Goal: Task Accomplishment & Management: Manage account settings

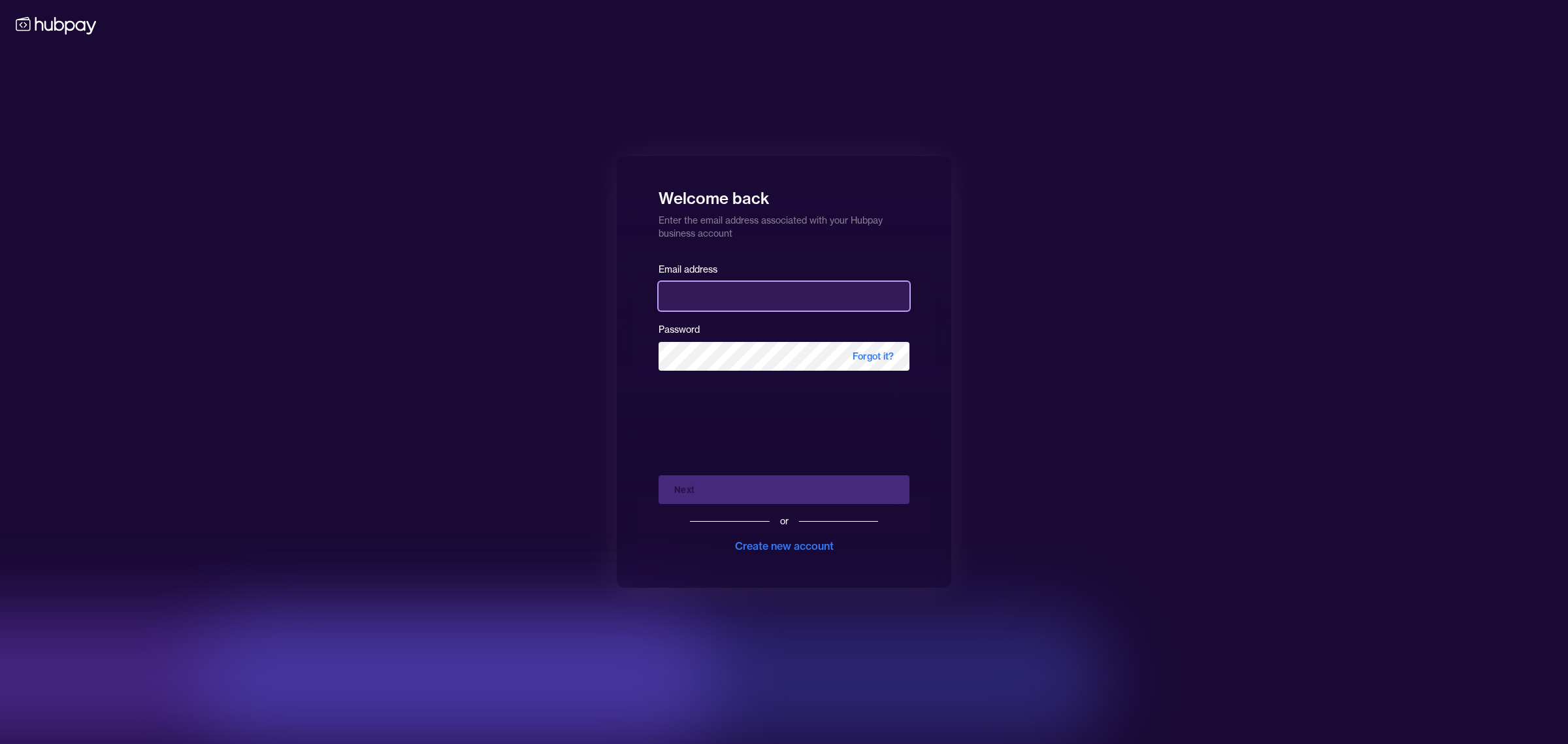
click at [700, 298] on input "email" at bounding box center [784, 296] width 251 height 29
type input "**********"
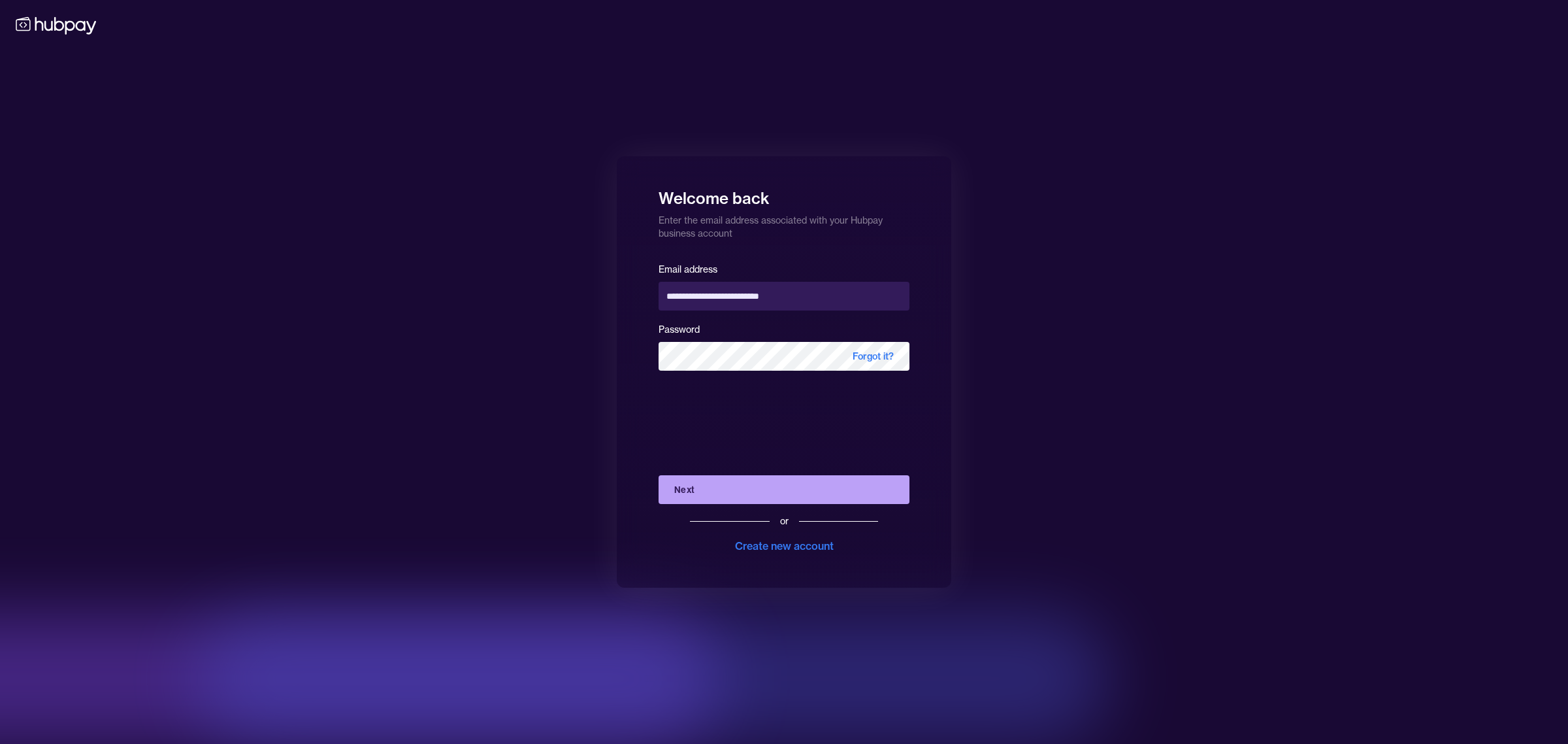
click at [724, 491] on button "Next" at bounding box center [784, 489] width 251 height 29
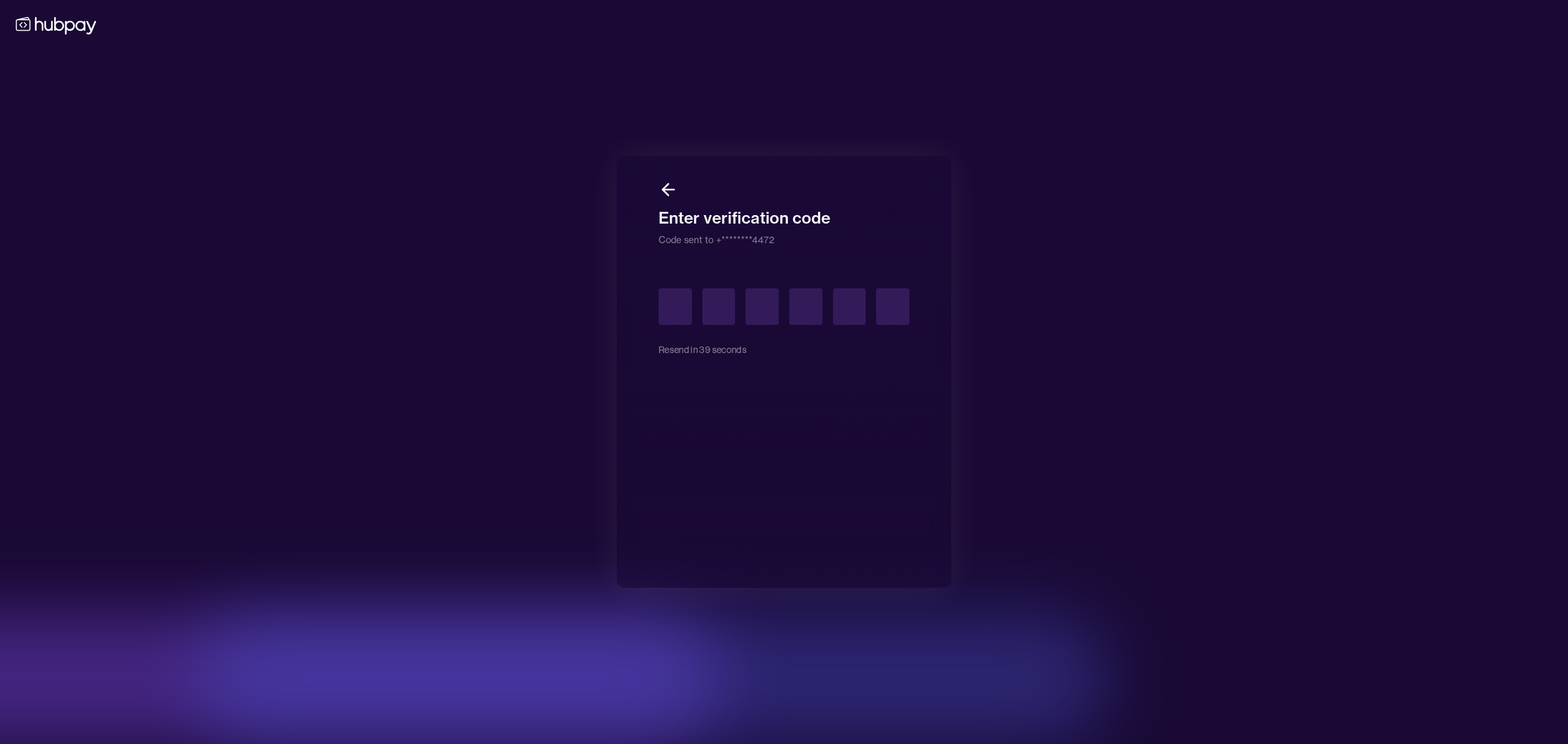
type input "*"
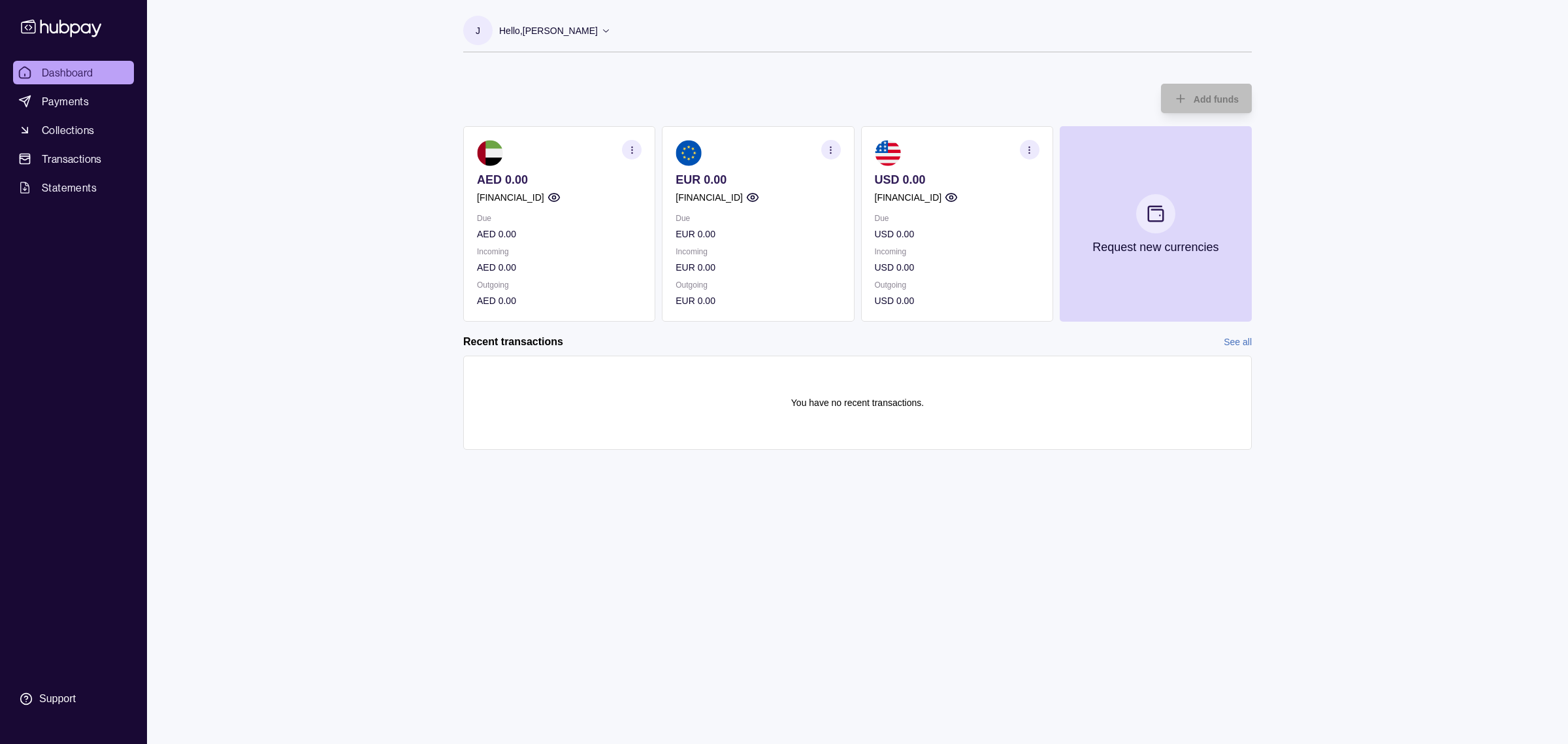
click at [915, 181] on p "USD 0.00" at bounding box center [957, 179] width 164 height 14
click at [958, 196] on icon "button" at bounding box center [951, 197] width 13 height 13
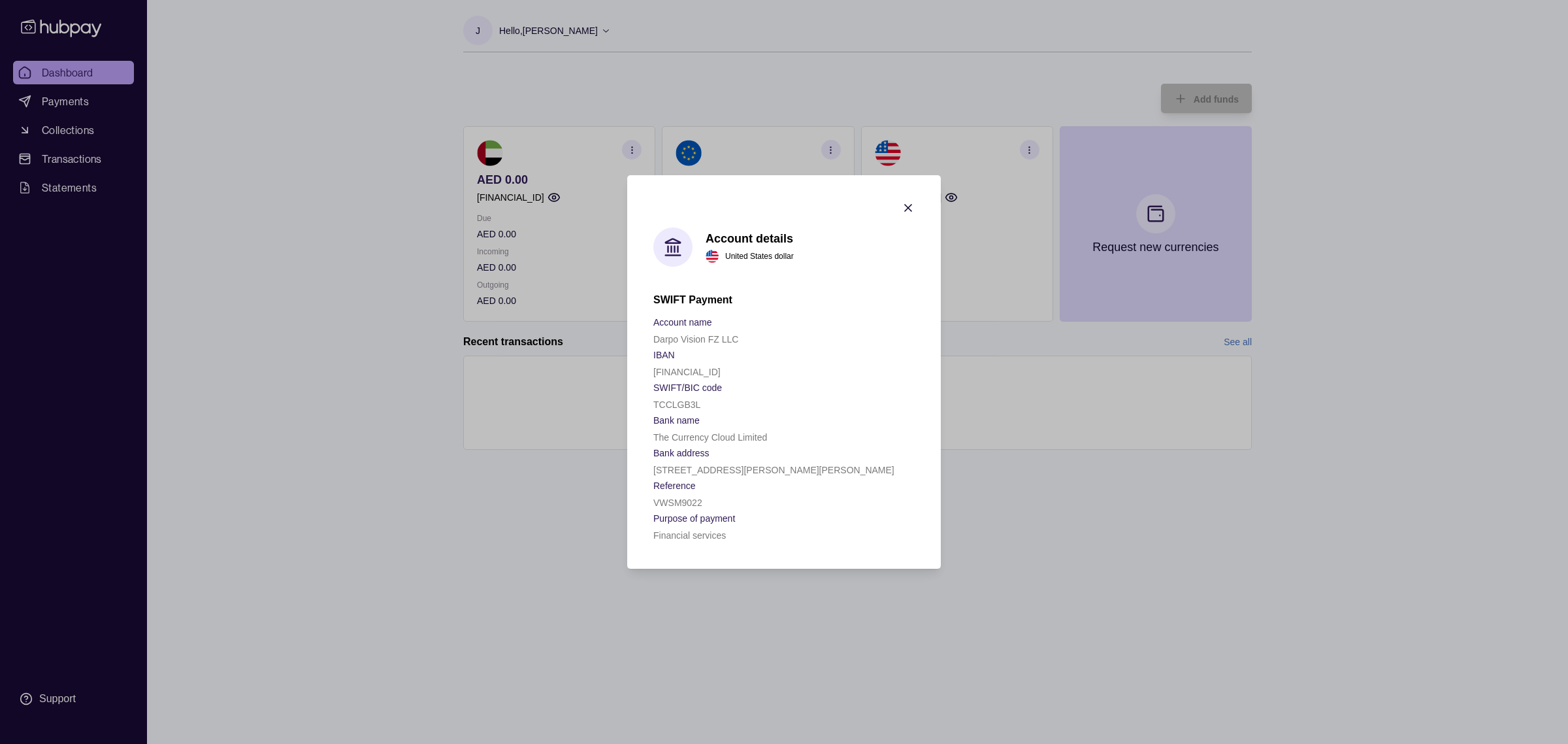
click at [909, 209] on icon "button" at bounding box center [907, 207] width 13 height 13
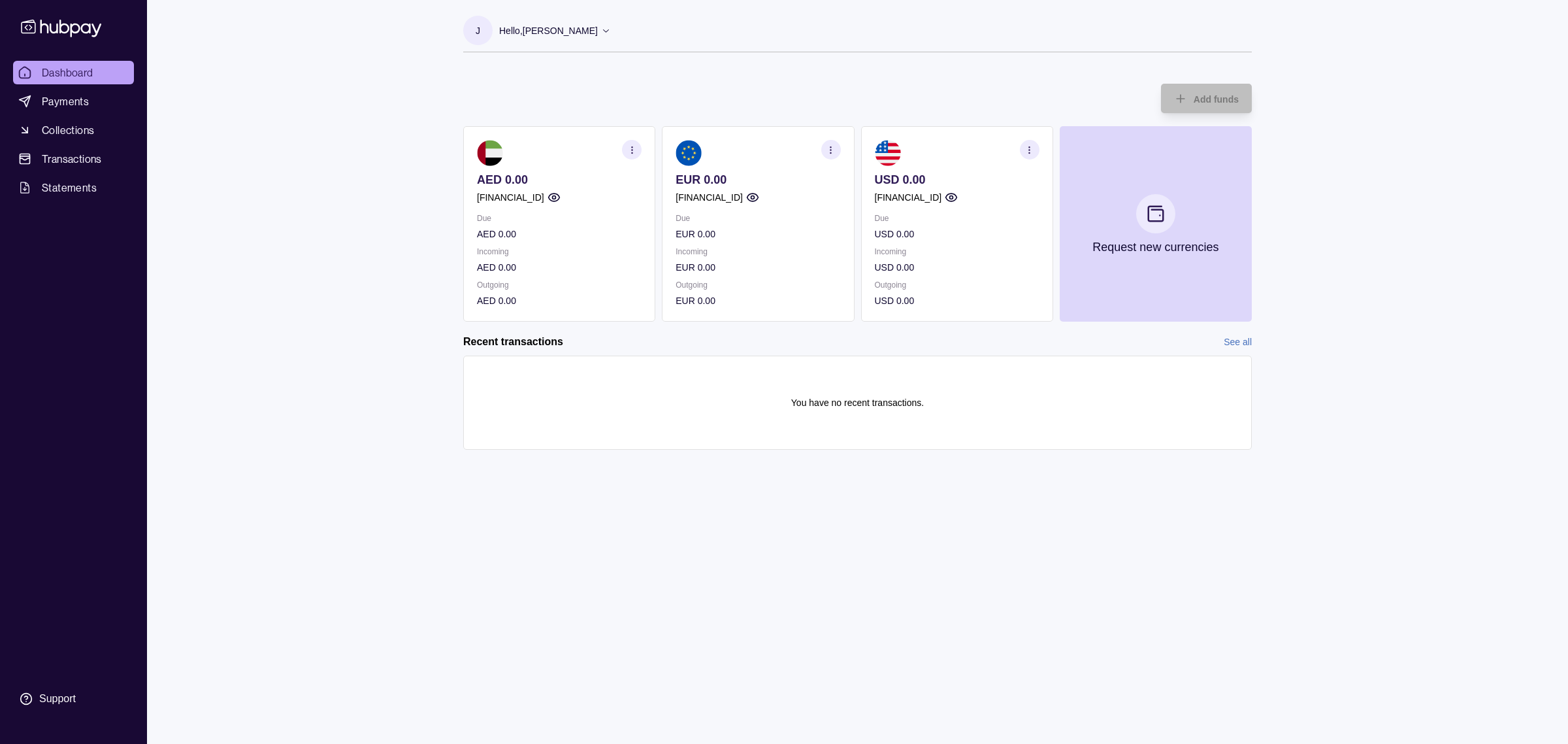
click at [563, 24] on p "Hello, [PERSON_NAME]" at bounding box center [548, 31] width 99 height 14
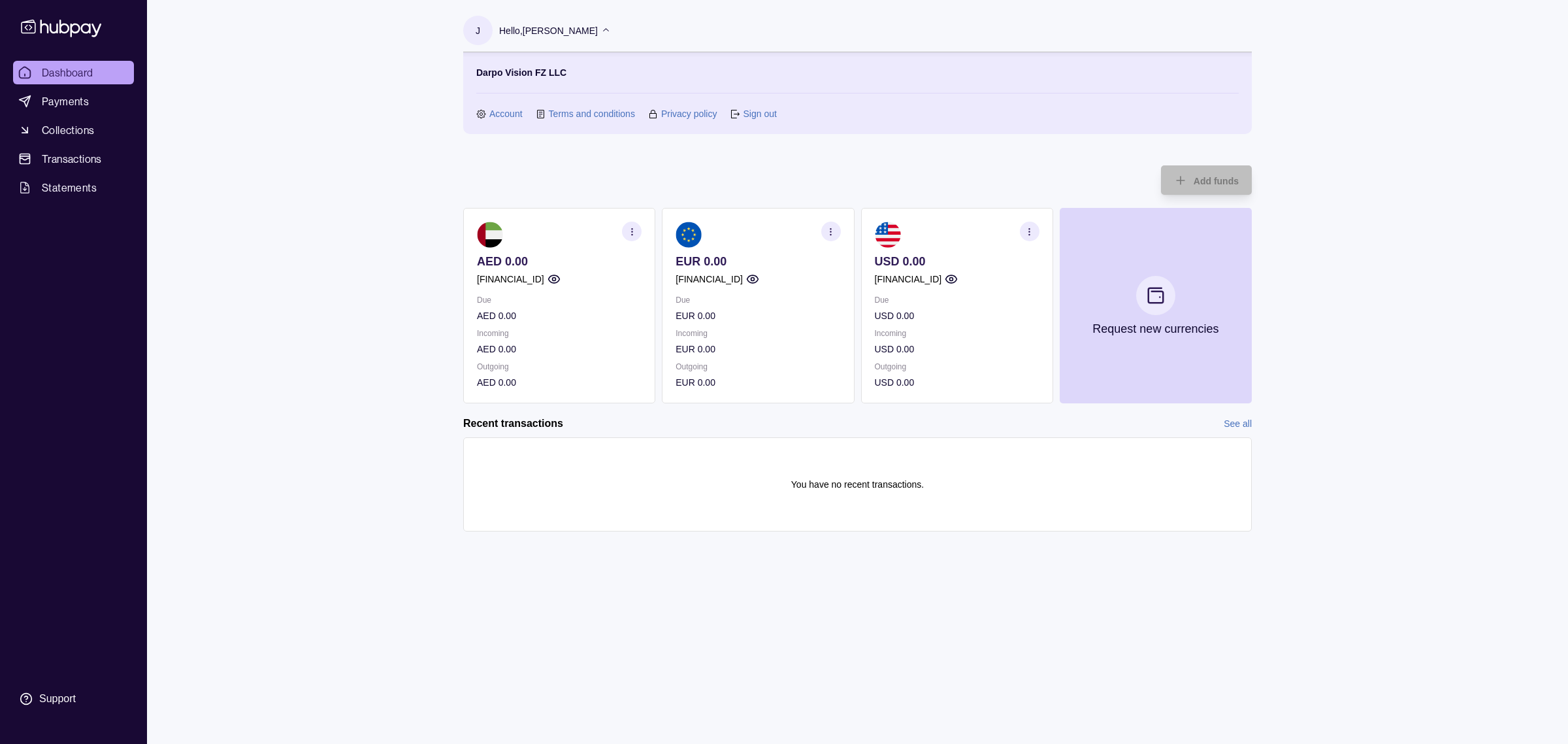
click at [750, 110] on link "Sign out" at bounding box center [759, 114] width 33 height 14
